Goal: Information Seeking & Learning: Learn about a topic

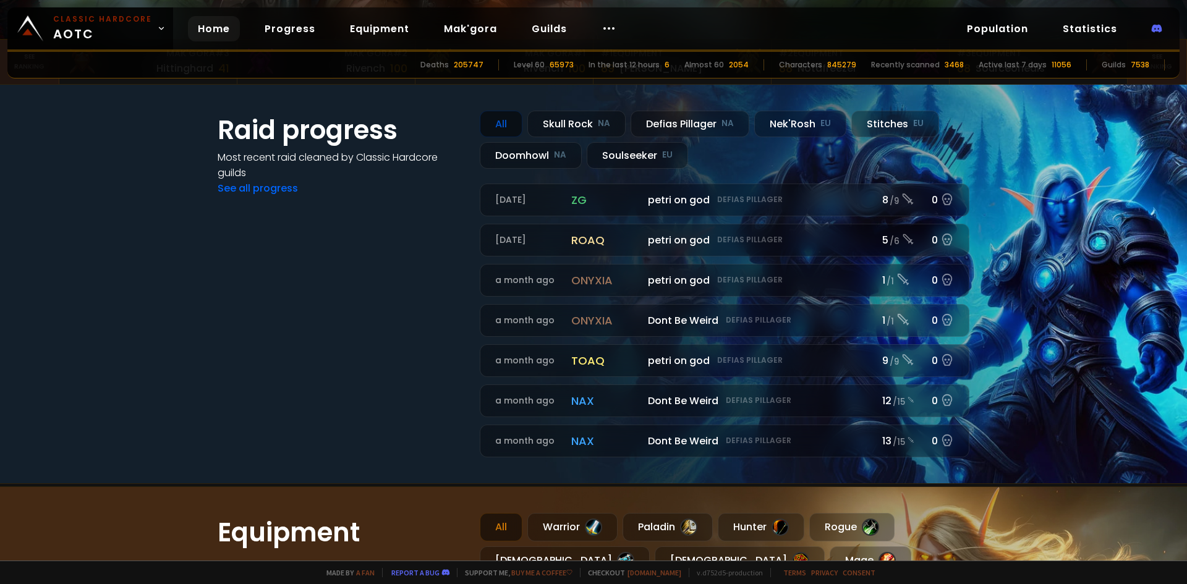
scroll to position [371, 0]
click at [526, 153] on div "Doomhowl NA" at bounding box center [531, 155] width 102 height 27
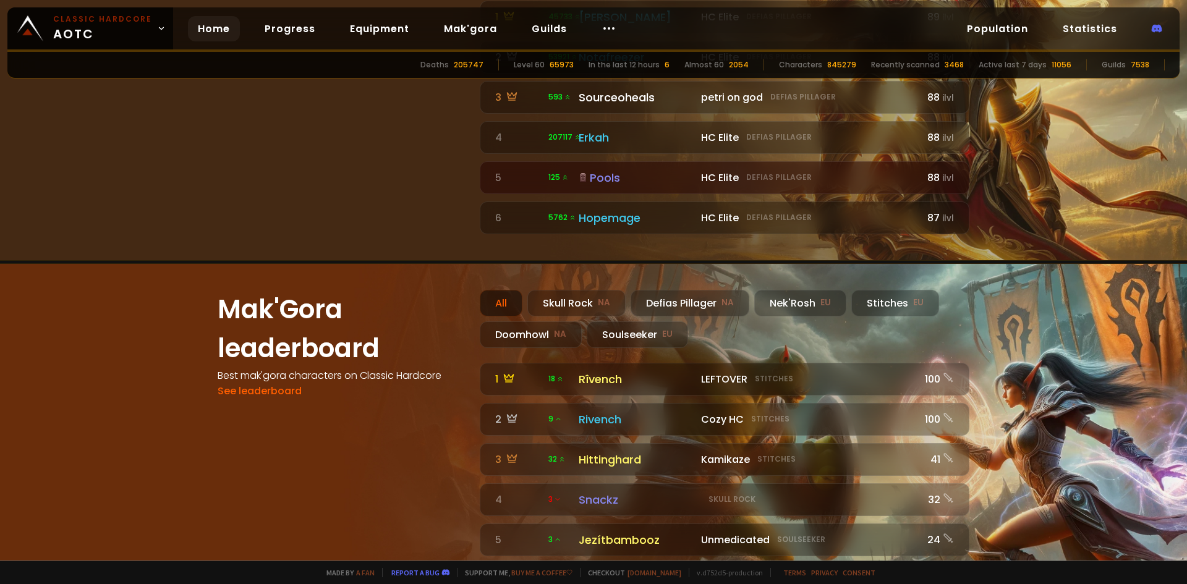
scroll to position [1051, 0]
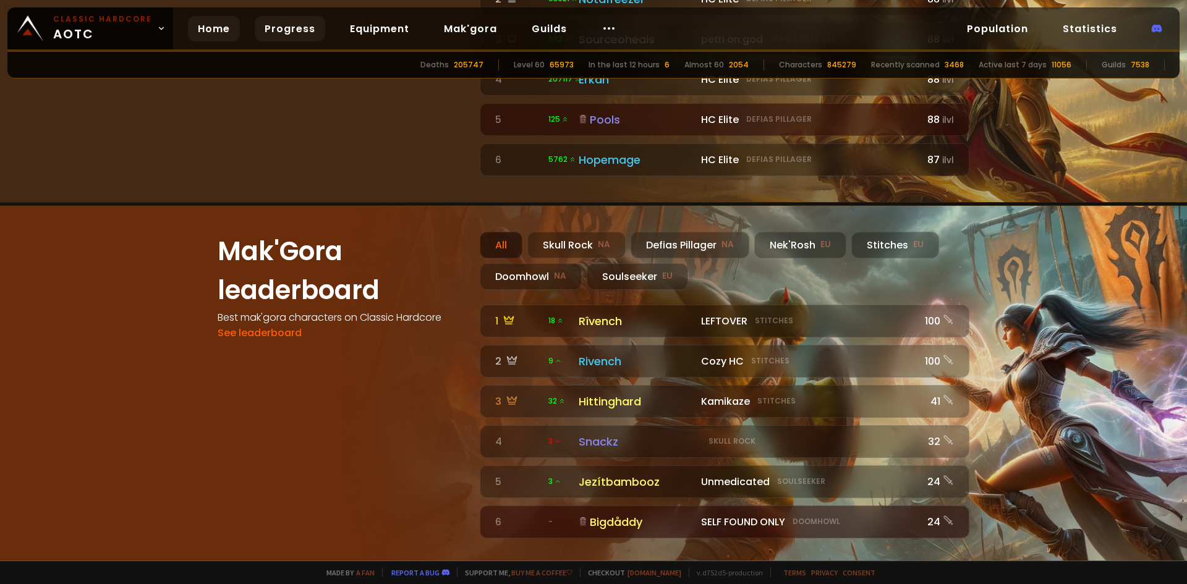
click at [292, 31] on link "Progress" at bounding box center [290, 28] width 70 height 25
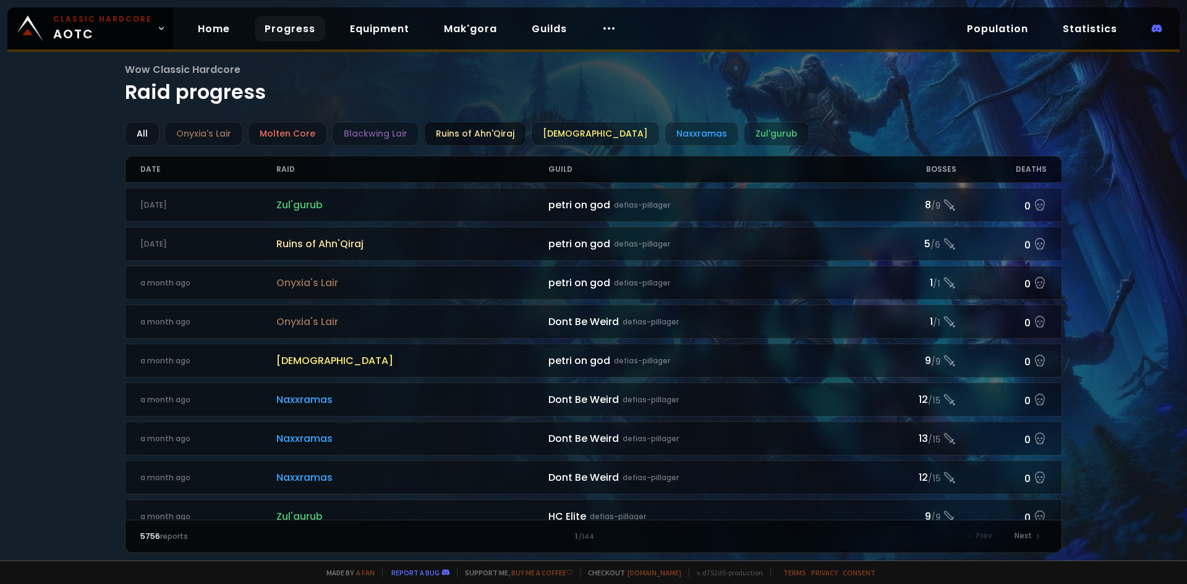
click at [481, 133] on div "Ruins of Ahn'Qiraj" at bounding box center [475, 134] width 102 height 24
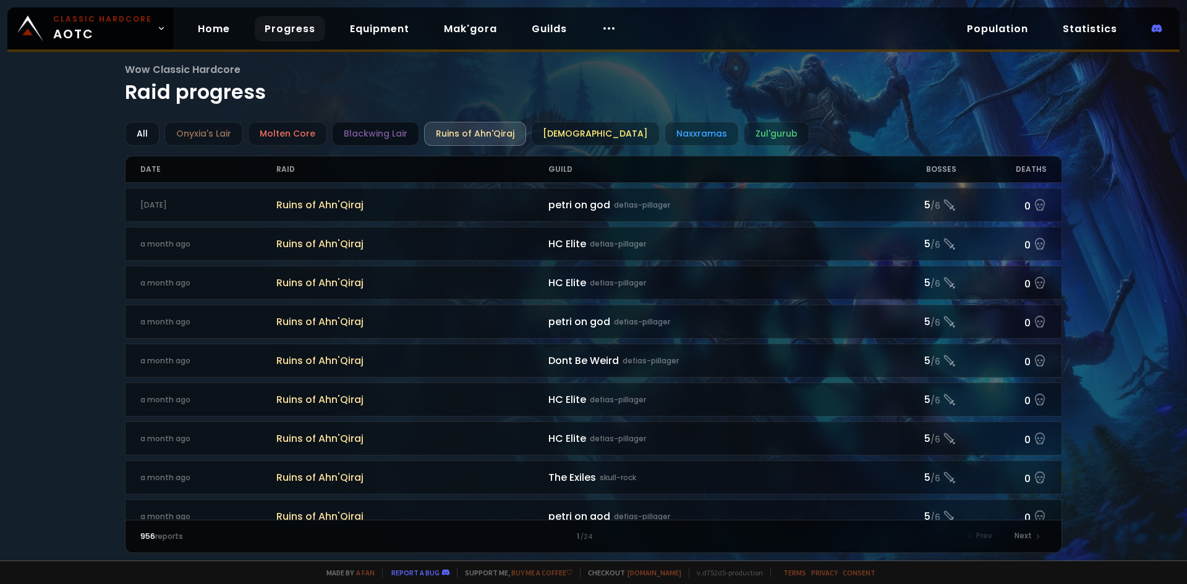
click at [370, 130] on div "Blackwing Lair" at bounding box center [375, 134] width 87 height 24
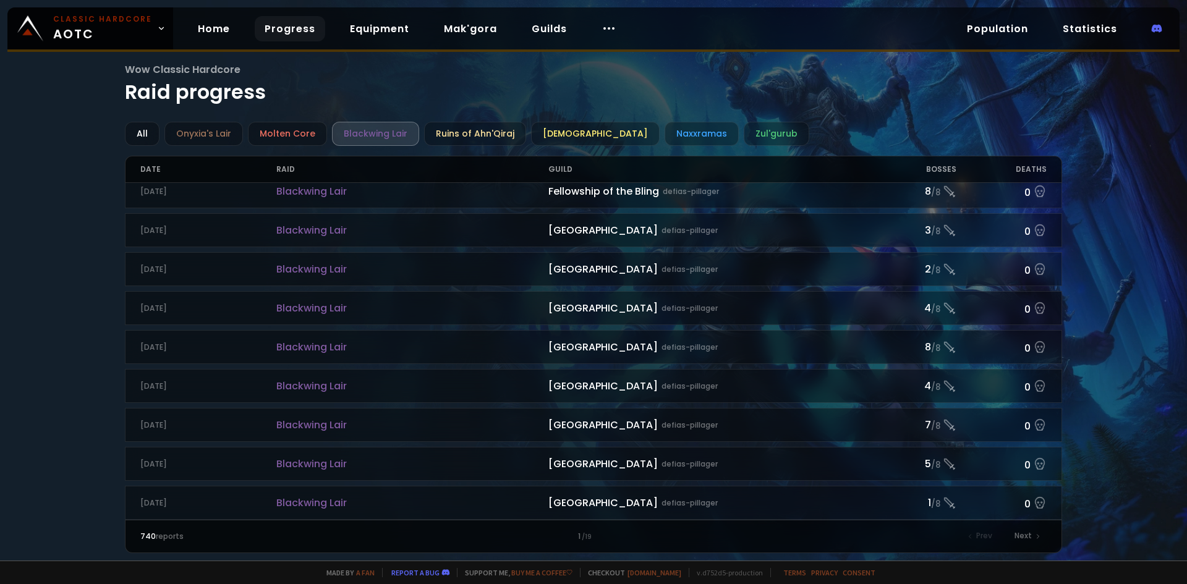
scroll to position [1226, 0]
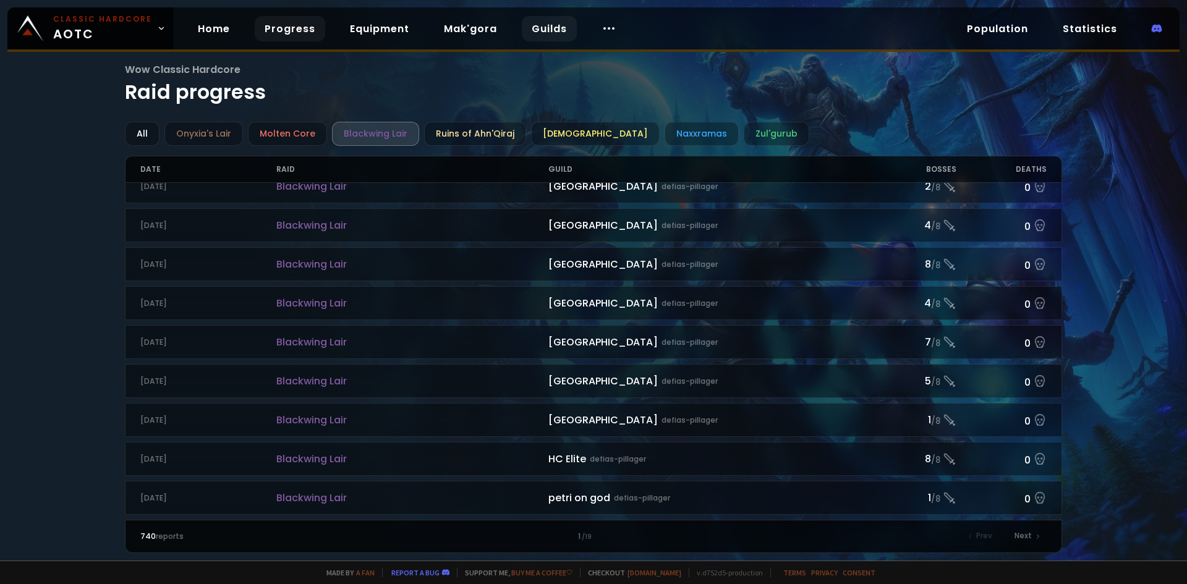
click at [523, 23] on link "Guilds" at bounding box center [549, 28] width 55 height 25
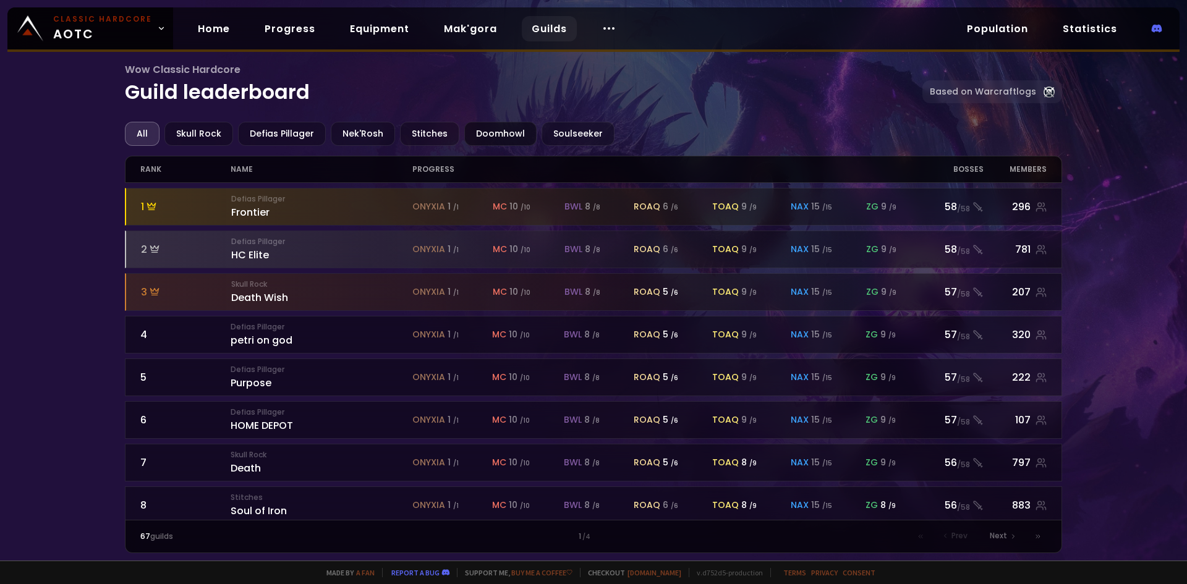
click at [498, 129] on div "Doomhowl" at bounding box center [500, 134] width 72 height 24
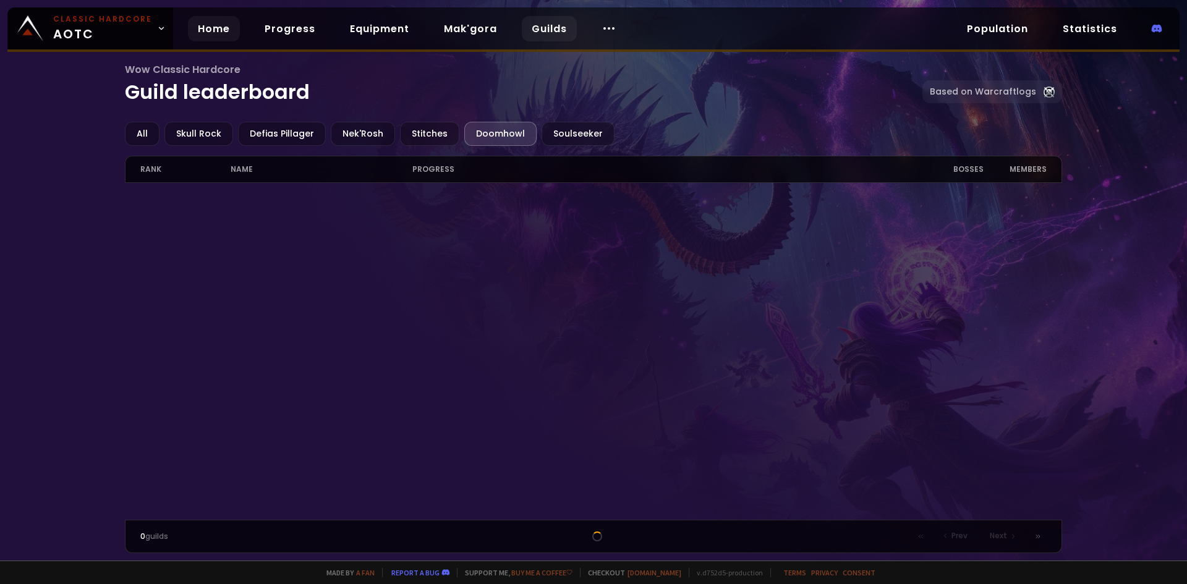
click at [209, 33] on link "Home" at bounding box center [214, 28] width 52 height 25
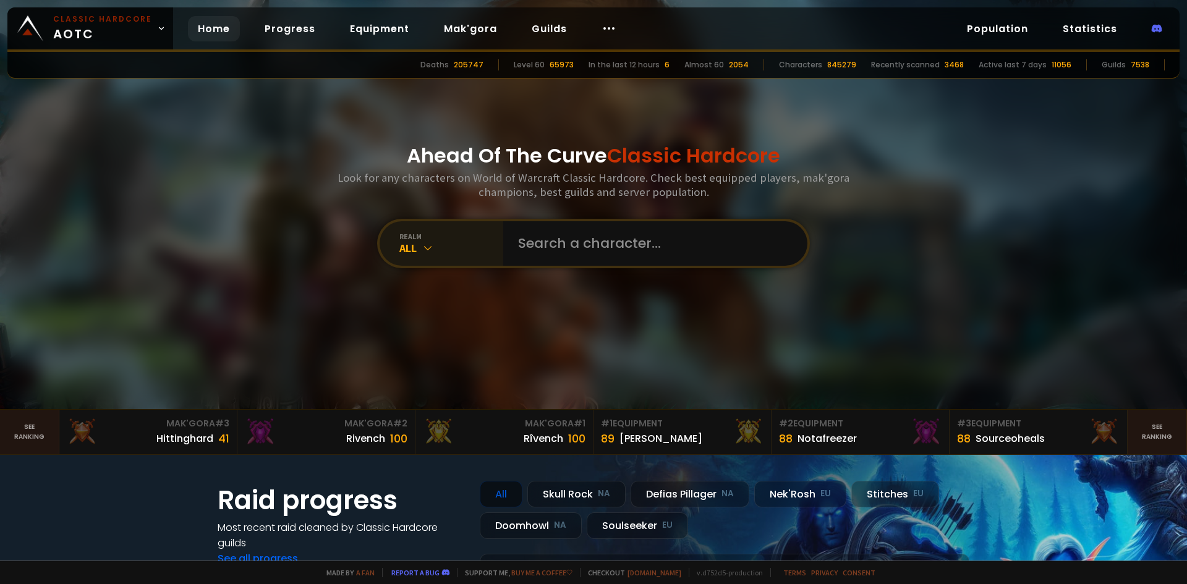
click at [424, 247] on icon at bounding box center [428, 248] width 12 height 12
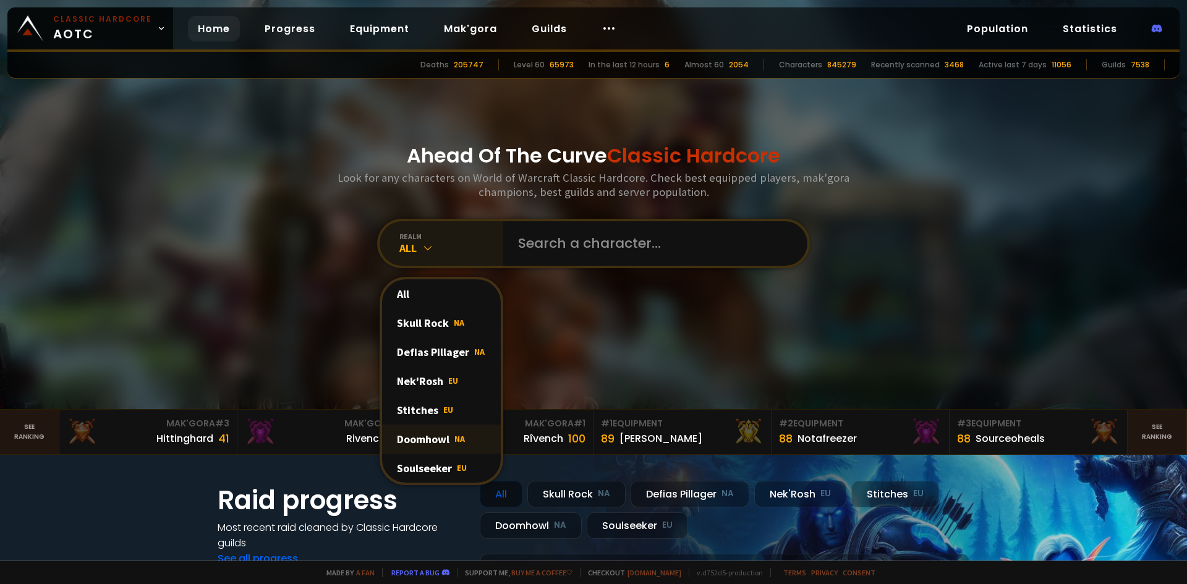
click at [435, 440] on div "Doomhowl NA" at bounding box center [441, 439] width 119 height 29
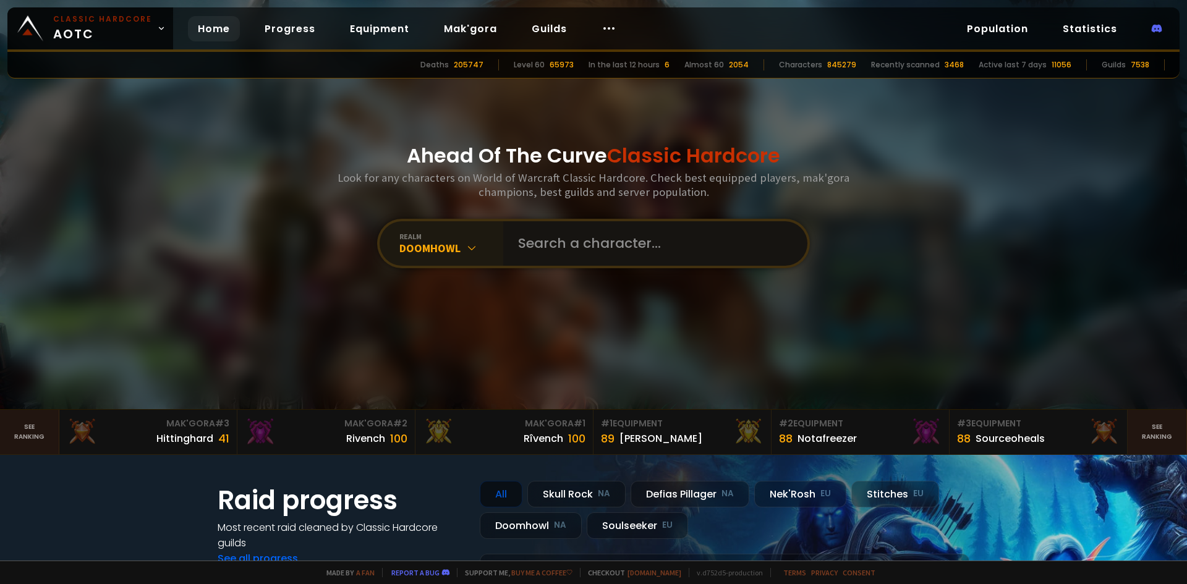
click at [576, 243] on input "text" at bounding box center [652, 243] width 282 height 45
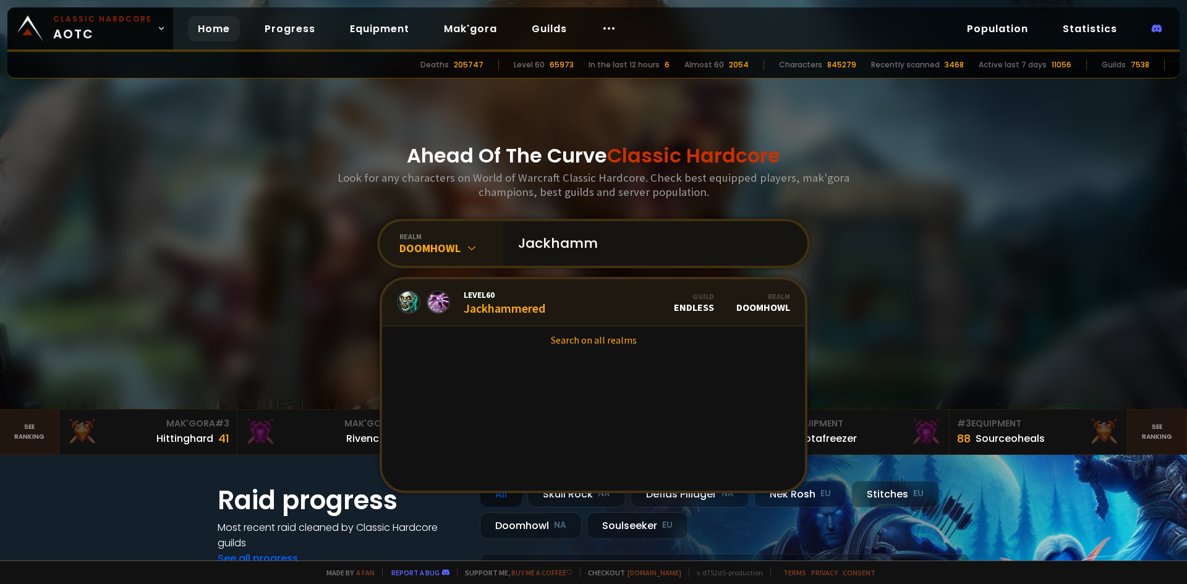
type input "Jackhamm"
click at [557, 302] on link "Level 60 Jackhammered Guild Endless Realm Doomhowl" at bounding box center [593, 302] width 423 height 47
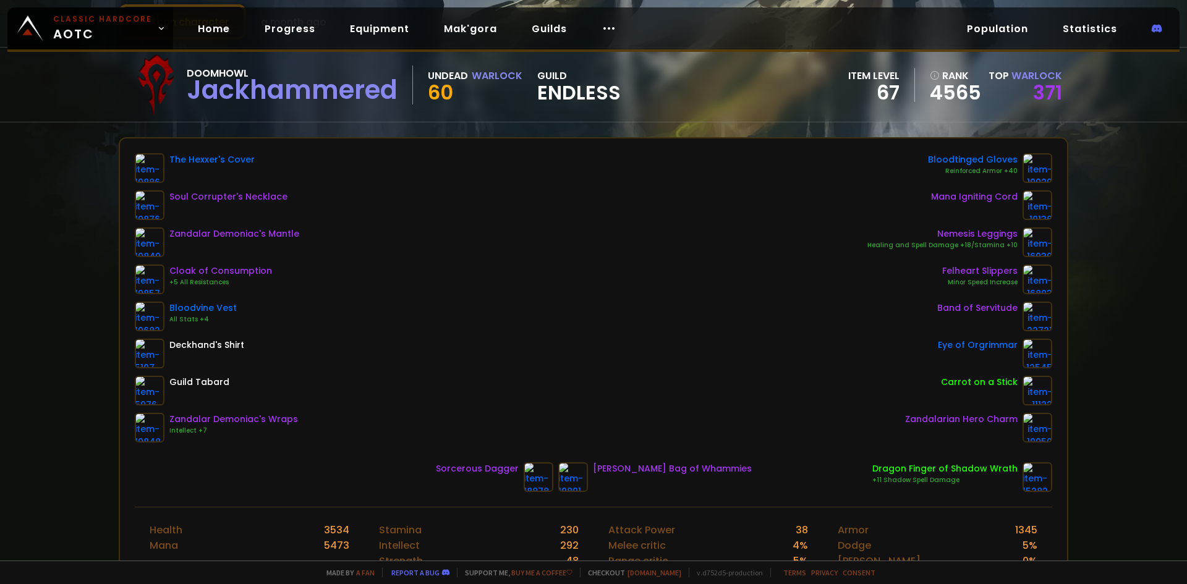
scroll to position [62, 0]
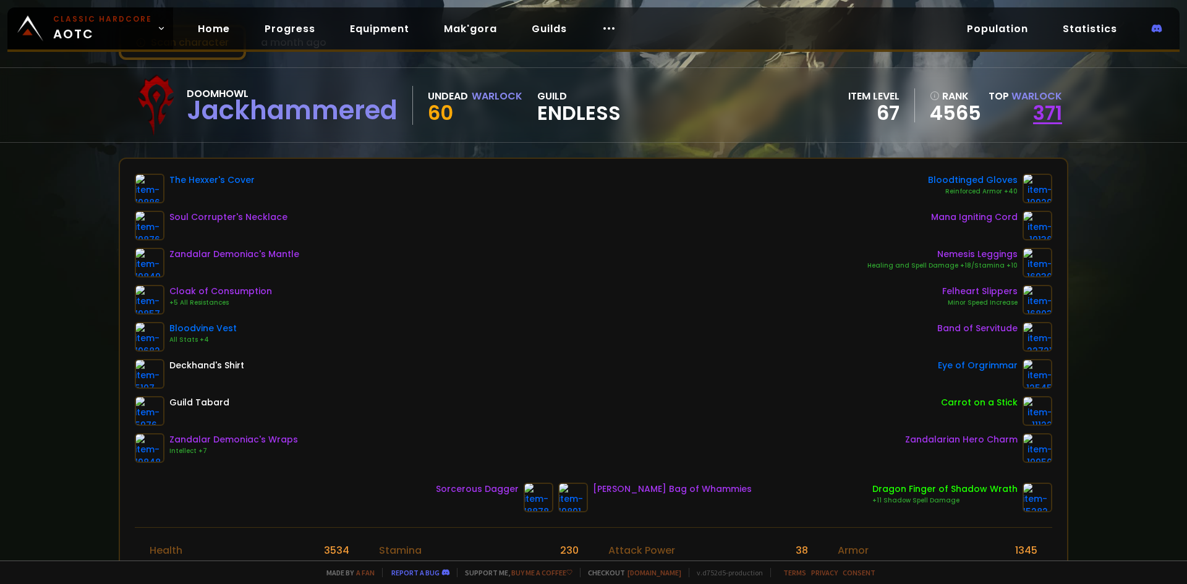
click at [1033, 109] on link "371" at bounding box center [1047, 113] width 29 height 28
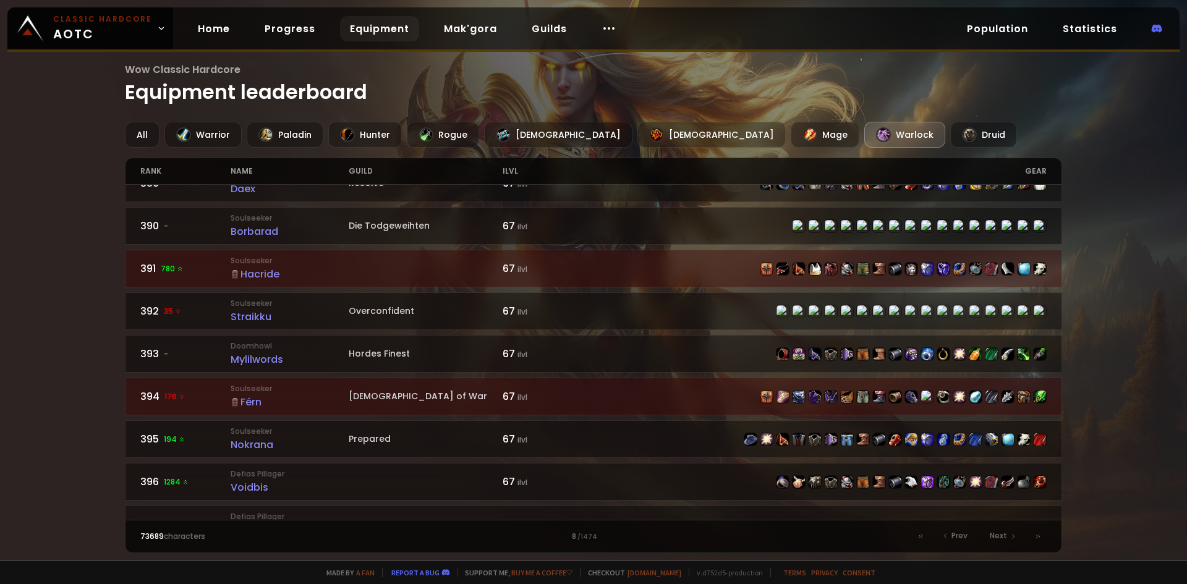
scroll to position [1803, 0]
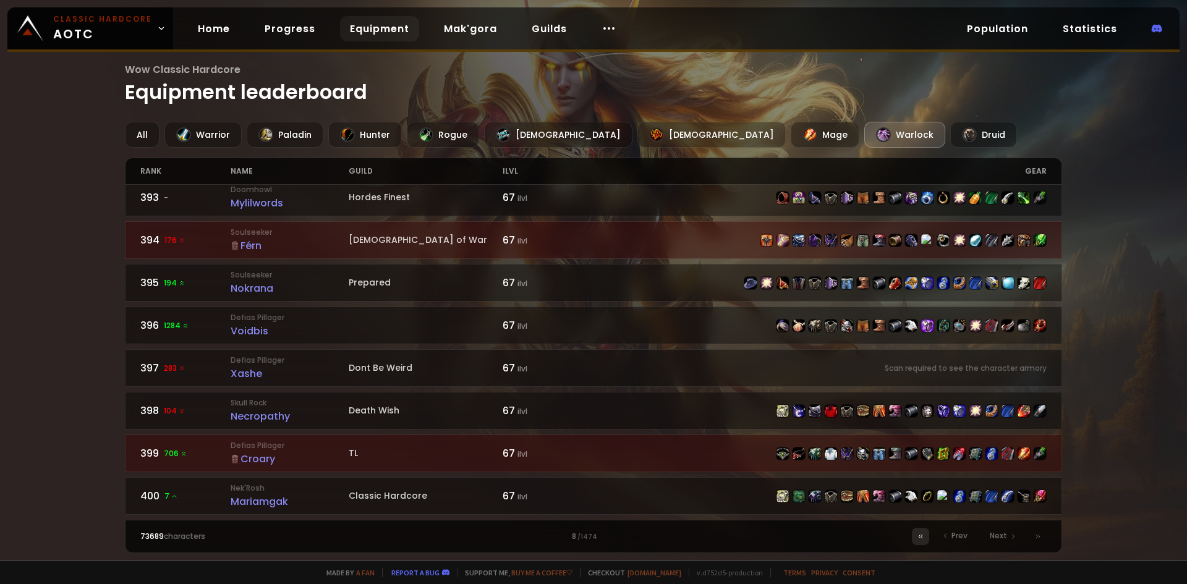
click at [916, 540] on div at bounding box center [920, 536] width 17 height 17
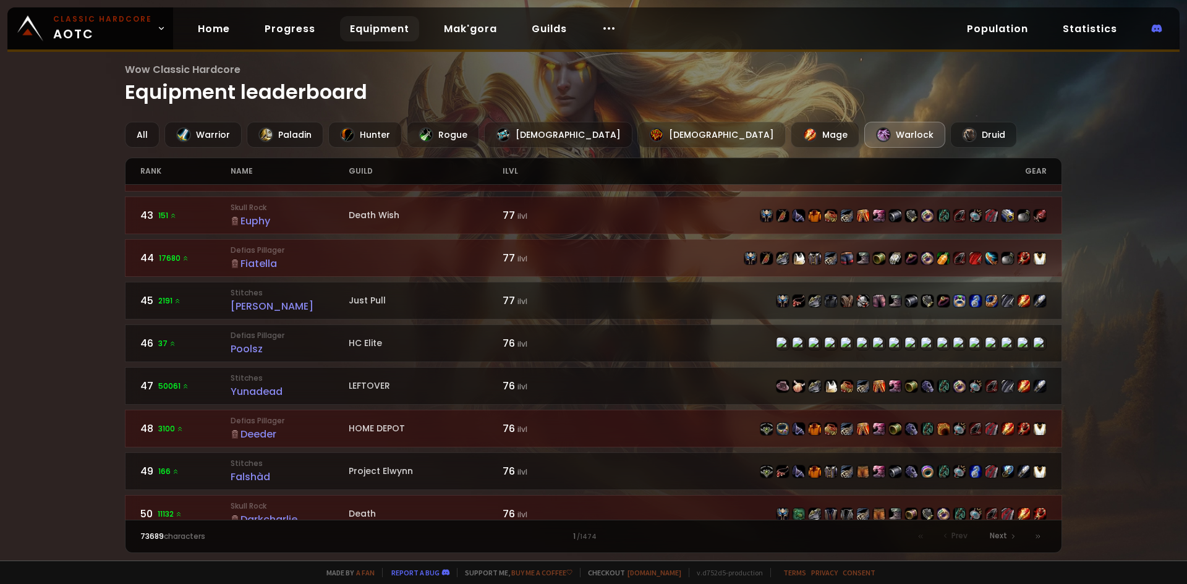
scroll to position [1803, 0]
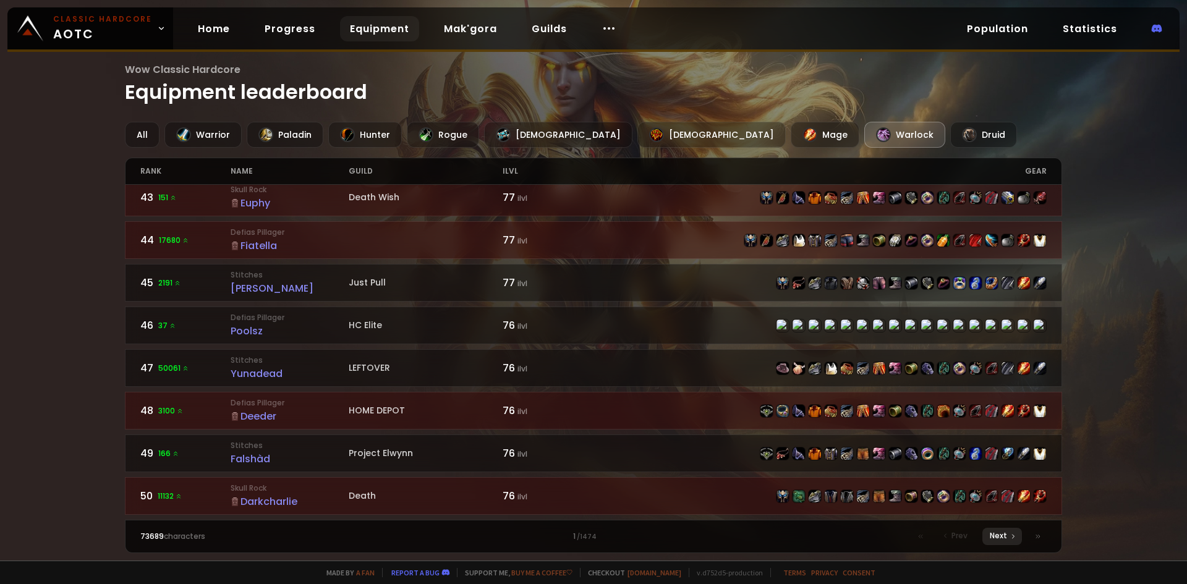
click at [1006, 537] on span "Next" at bounding box center [998, 535] width 17 height 11
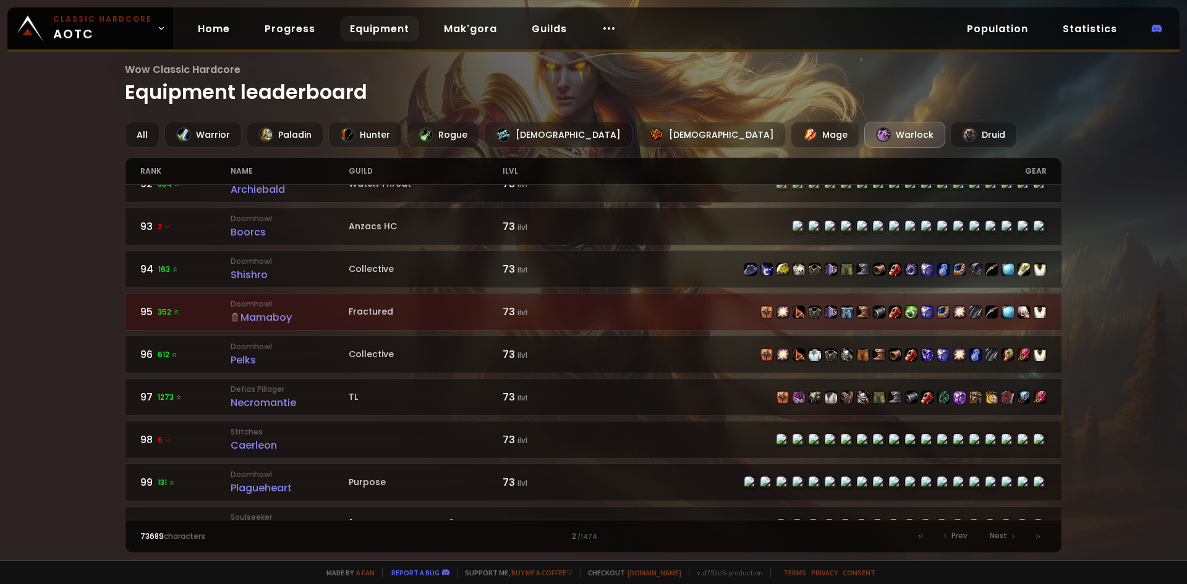
scroll to position [1803, 0]
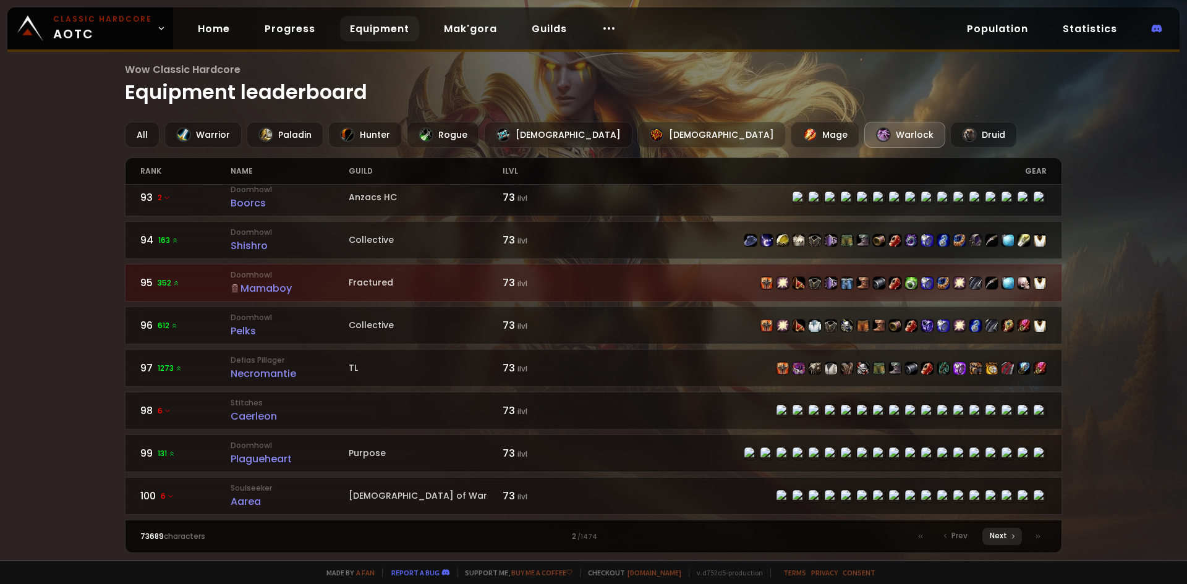
click at [994, 533] on span "Next" at bounding box center [998, 535] width 17 height 11
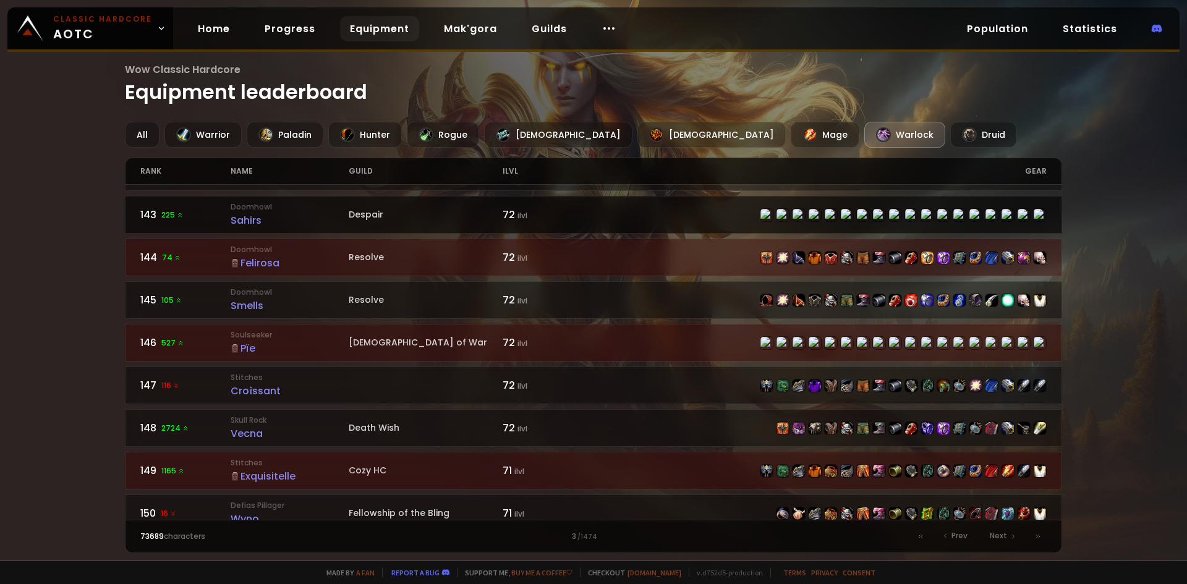
scroll to position [1803, 0]
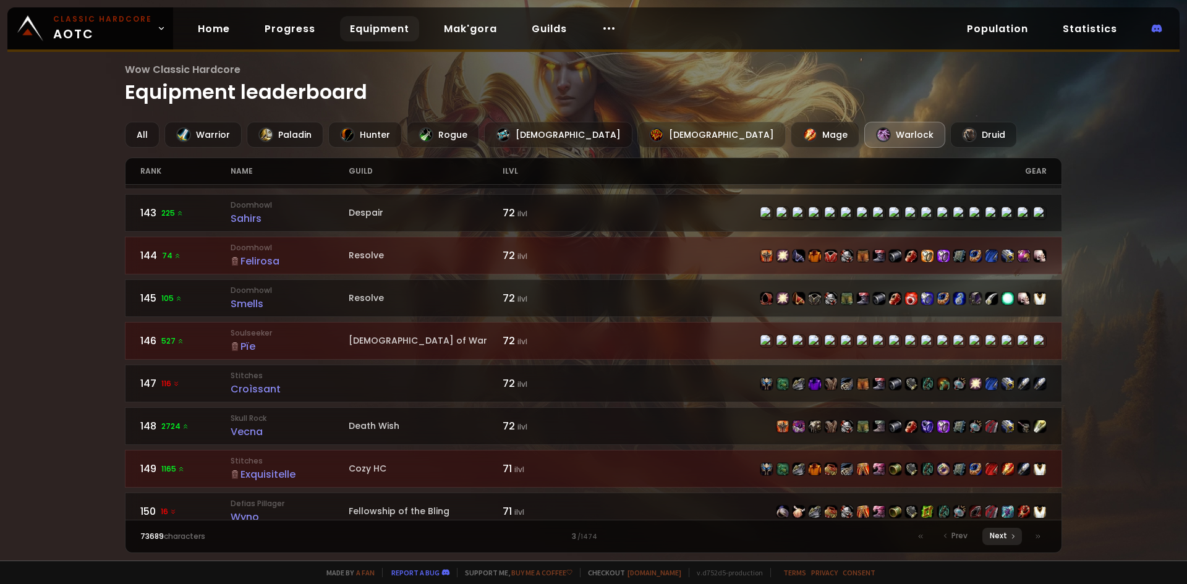
click at [1005, 539] on span "Next" at bounding box center [998, 535] width 17 height 11
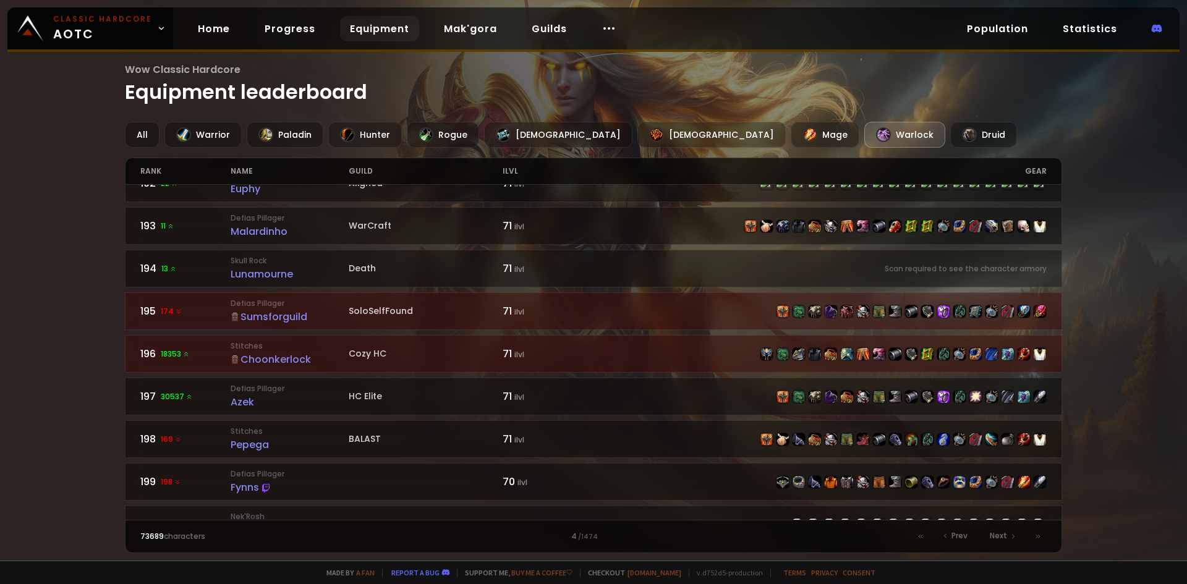
scroll to position [1803, 0]
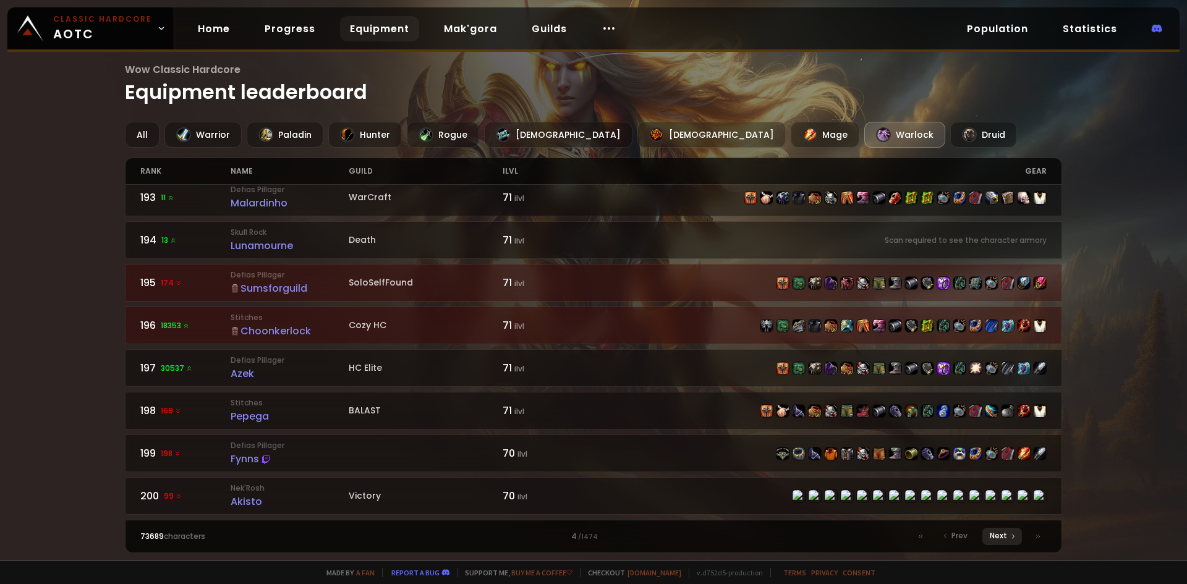
click at [999, 540] on span "Next" at bounding box center [998, 535] width 17 height 11
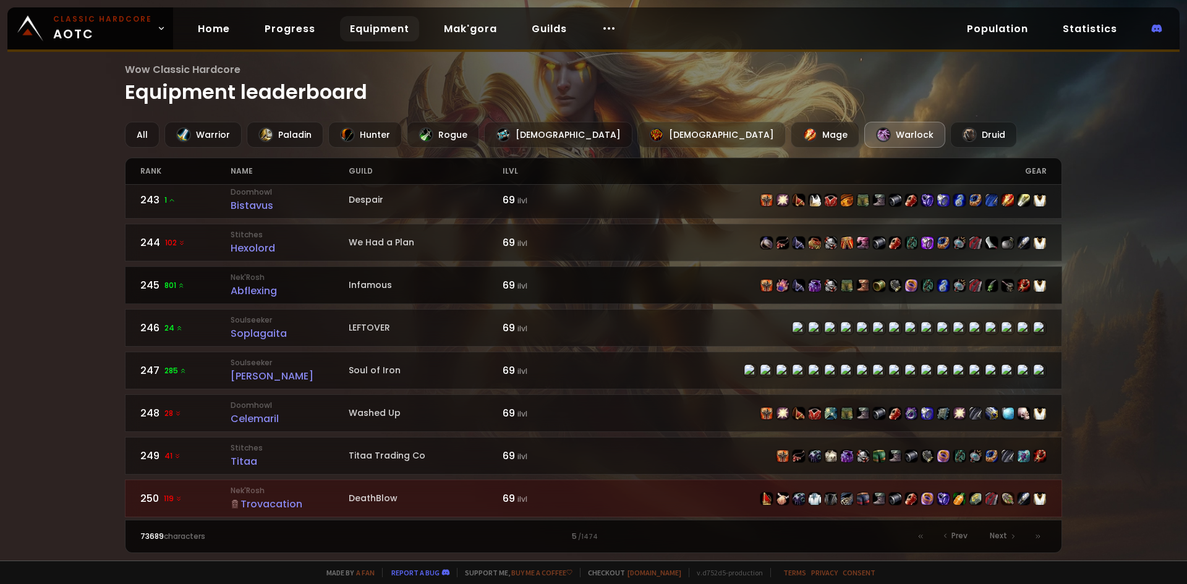
scroll to position [1803, 0]
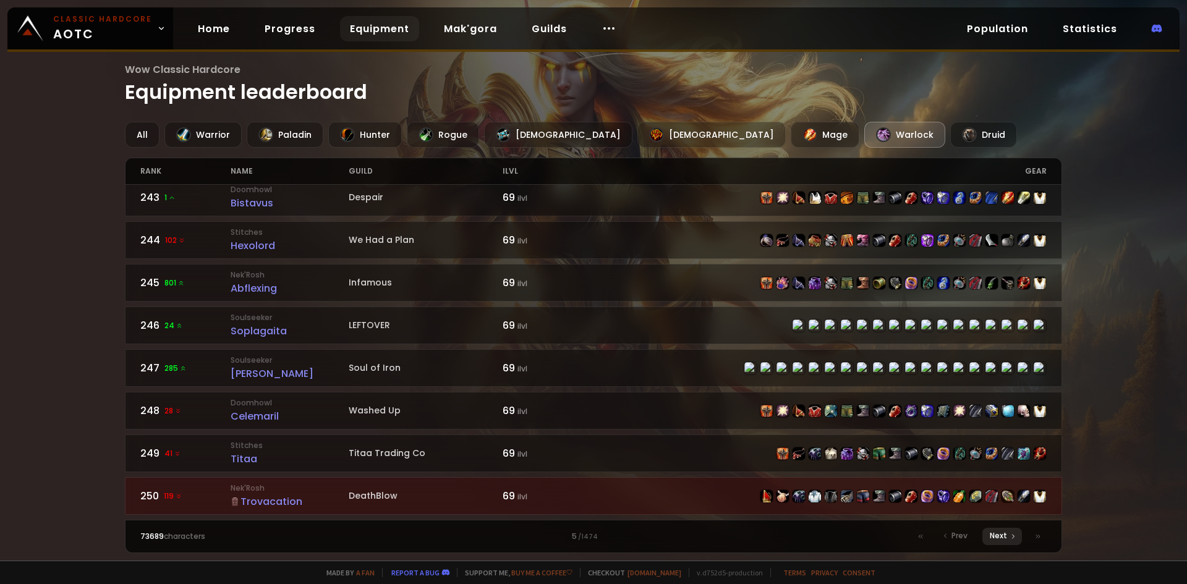
click at [1002, 537] on span "Next" at bounding box center [998, 535] width 17 height 11
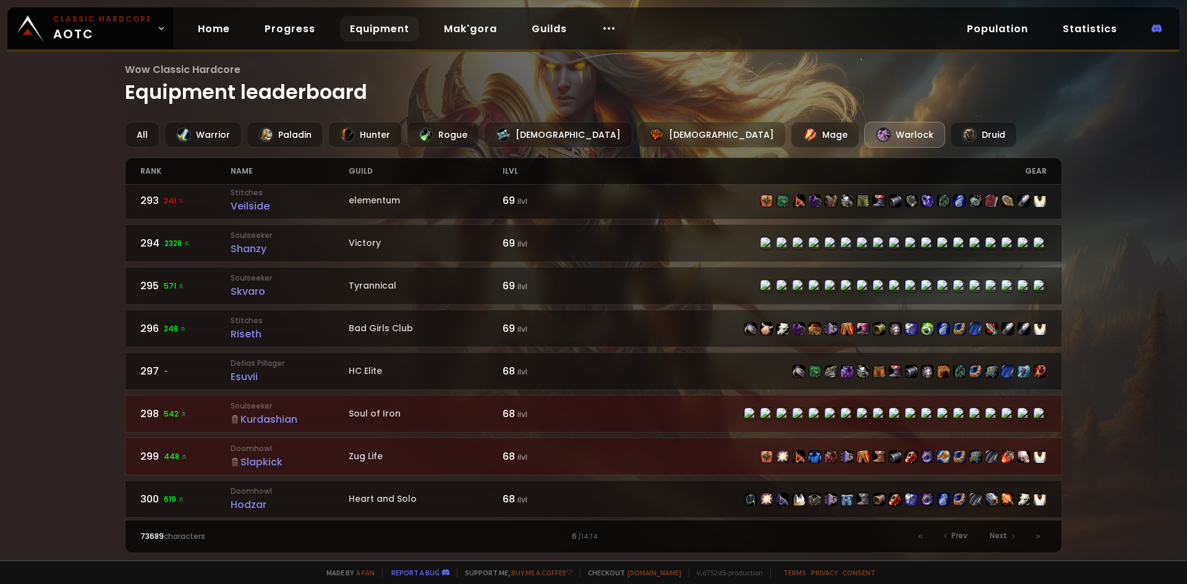
scroll to position [1803, 0]
